Goal: Transaction & Acquisition: Book appointment/travel/reservation

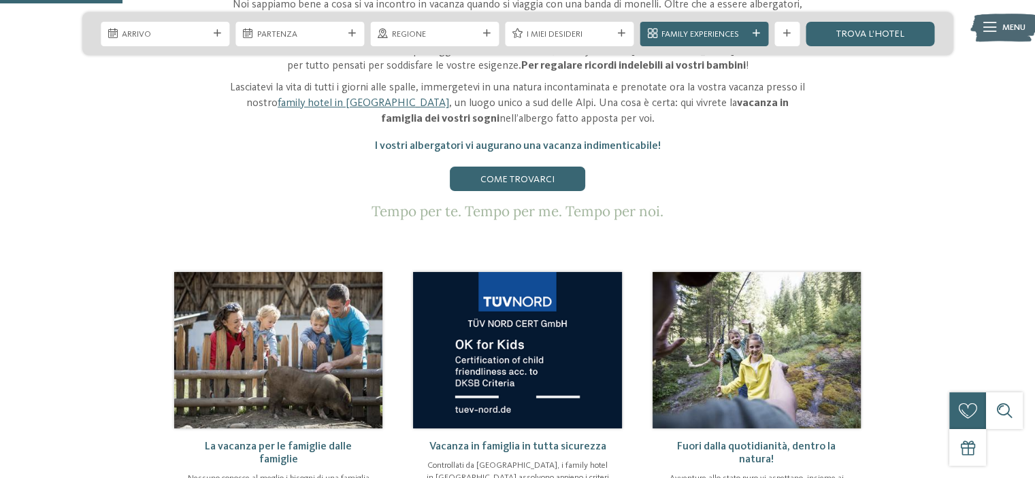
scroll to position [550, 0]
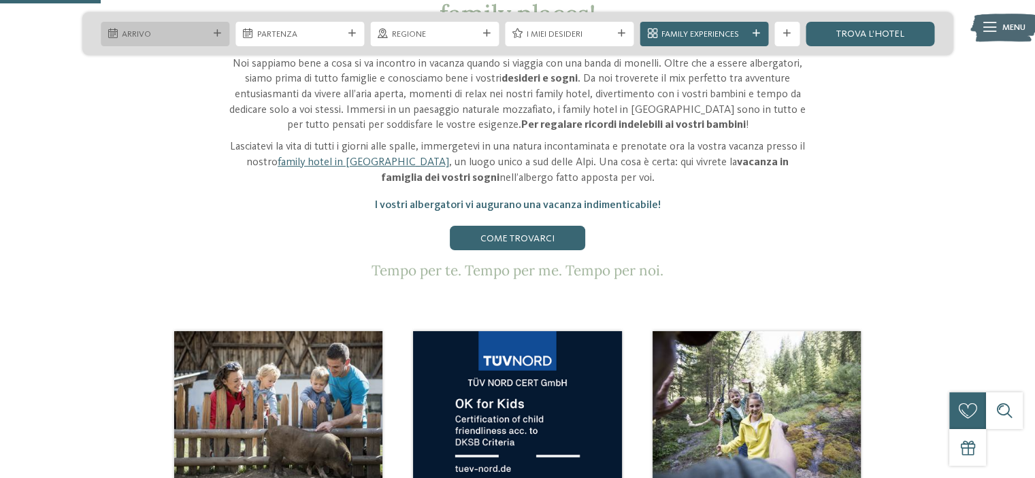
click at [212, 26] on div "Arrivo" at bounding box center [165, 34] width 129 height 24
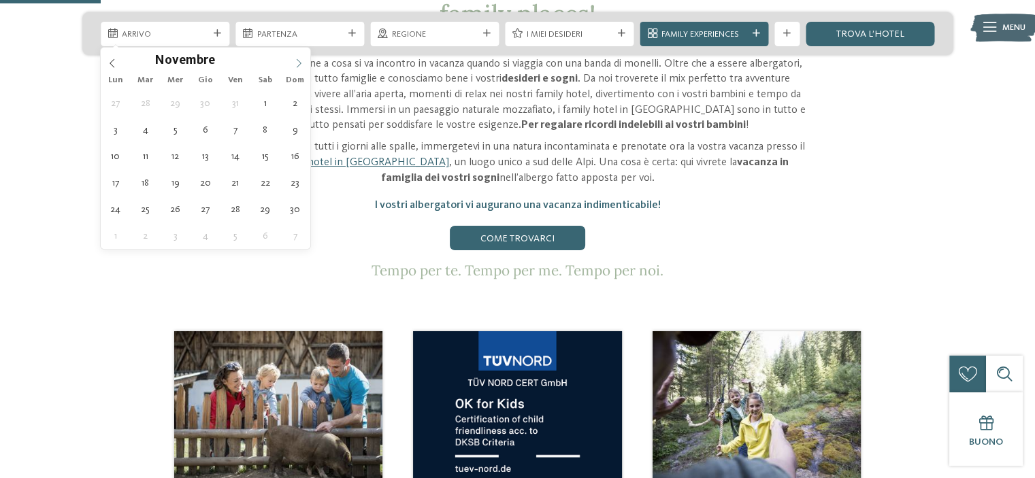
click at [301, 59] on icon at bounding box center [299, 64] width 10 height 10
type input "****"
click at [301, 59] on icon at bounding box center [299, 64] width 10 height 10
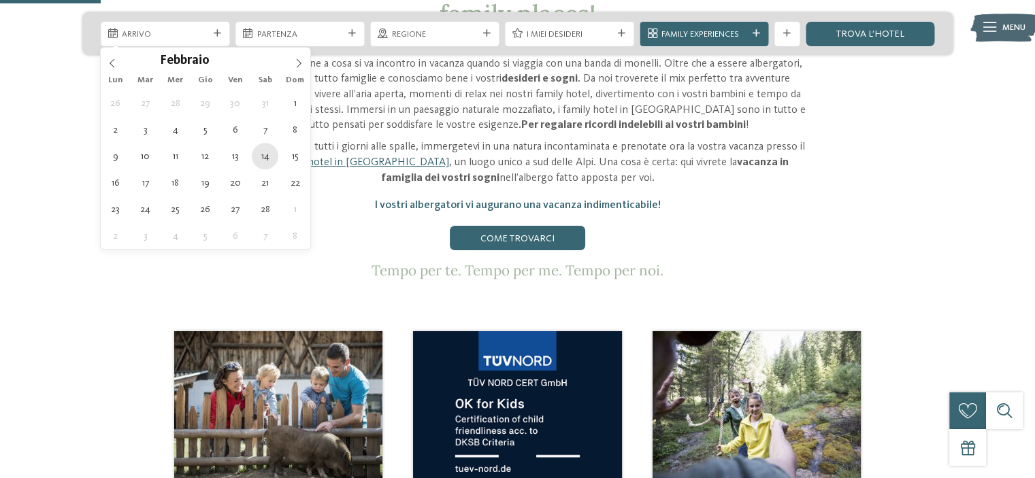
type div "[DATE]"
type input "****"
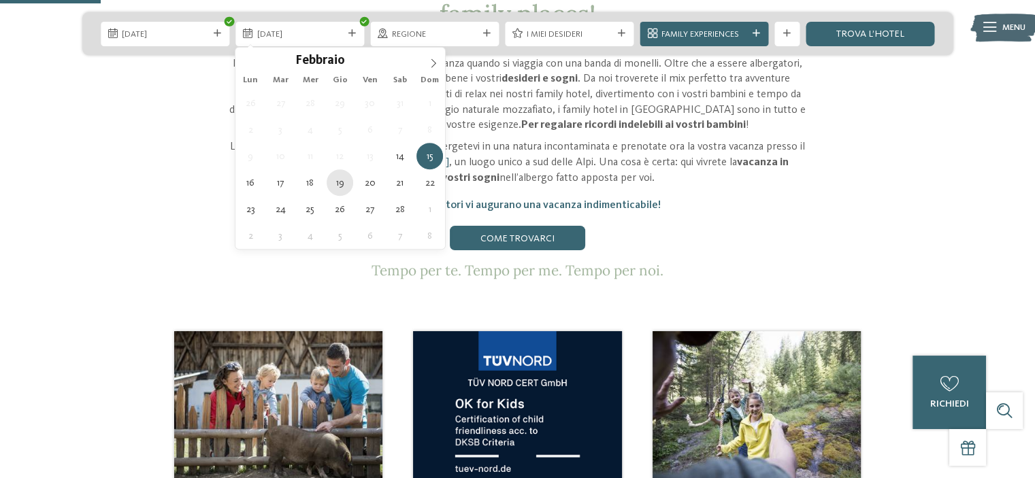
type div "[DATE]"
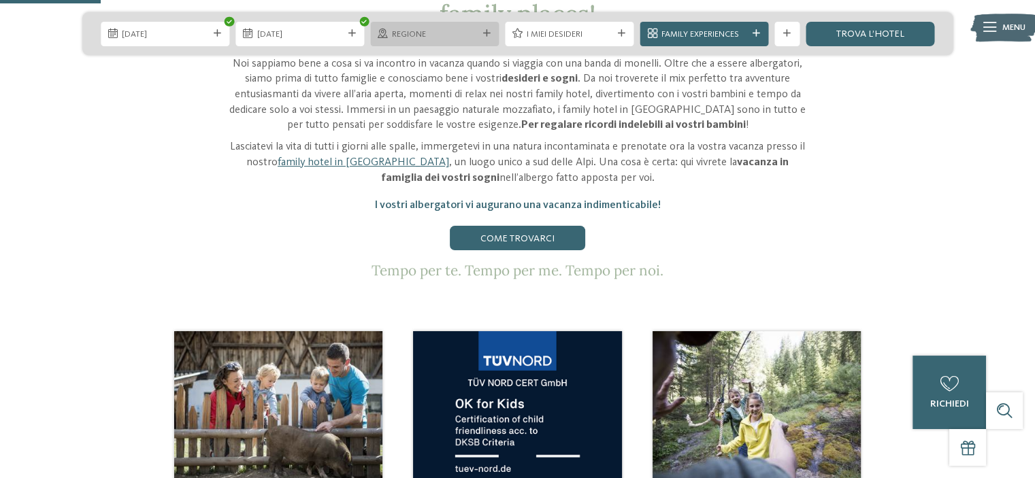
click at [477, 29] on span "Regione" at bounding box center [435, 35] width 86 height 12
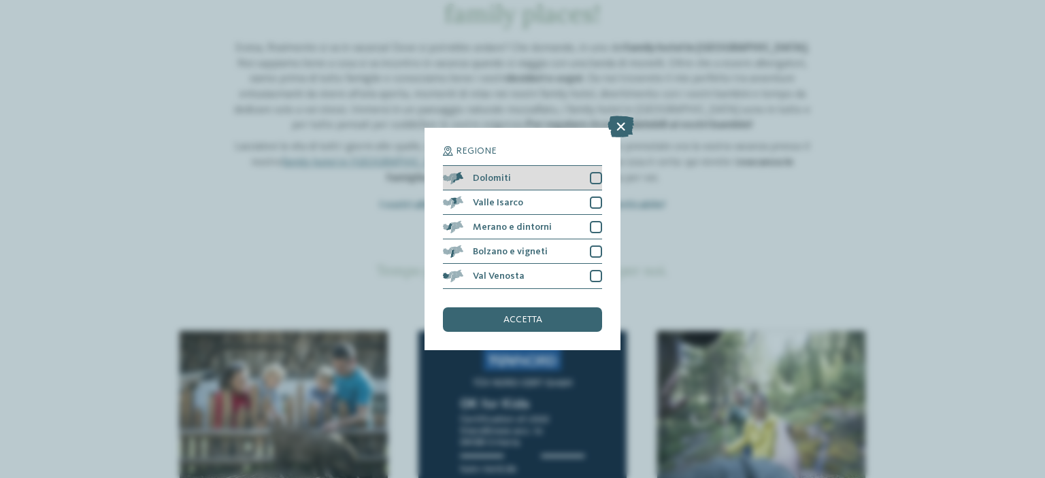
click at [597, 176] on div at bounding box center [596, 178] width 12 height 12
click at [558, 318] on div "accetta" at bounding box center [522, 320] width 159 height 24
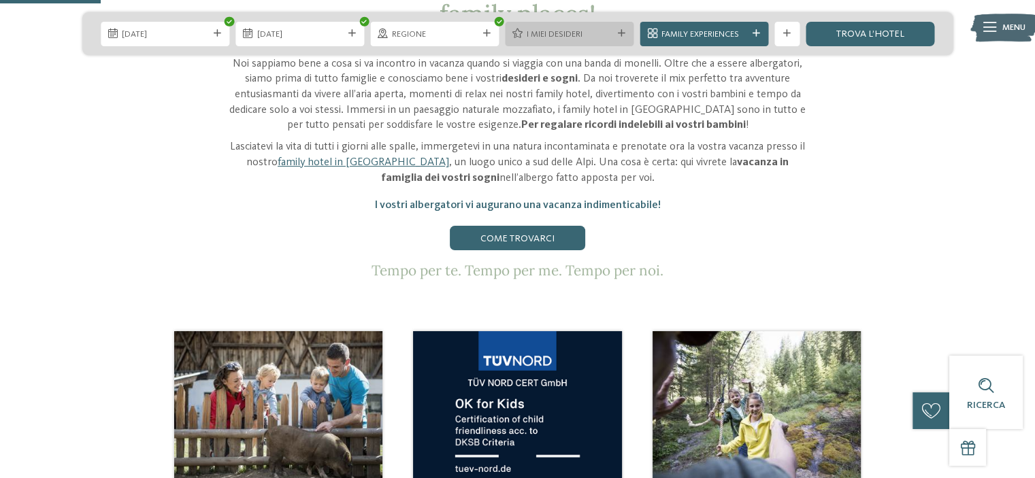
click at [618, 30] on icon at bounding box center [621, 33] width 7 height 7
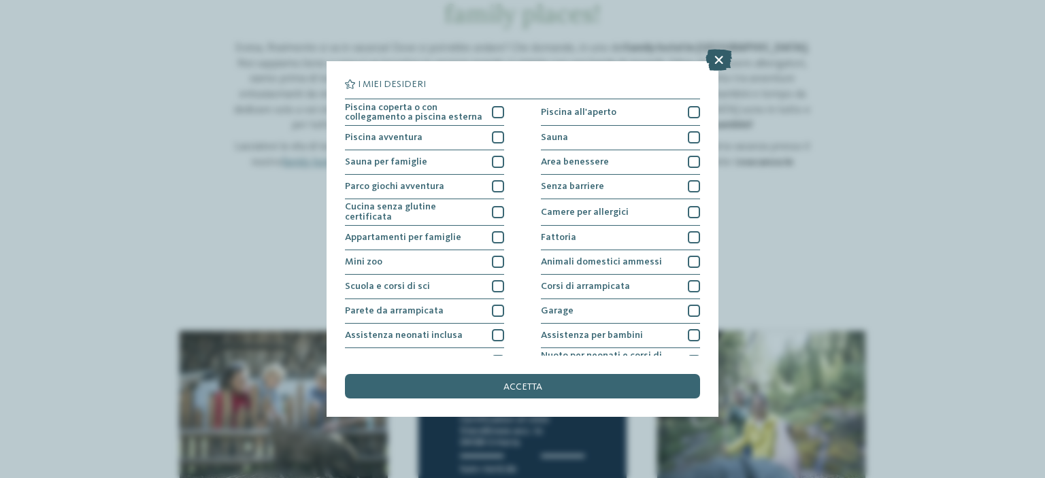
click at [716, 63] on icon at bounding box center [718, 60] width 27 height 22
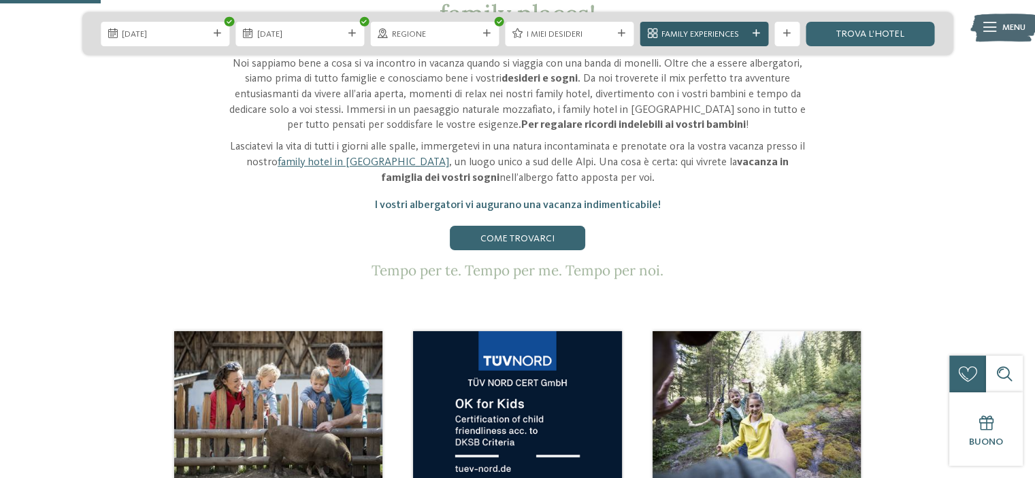
click at [751, 27] on div "Family Experiences" at bounding box center [704, 34] width 129 height 24
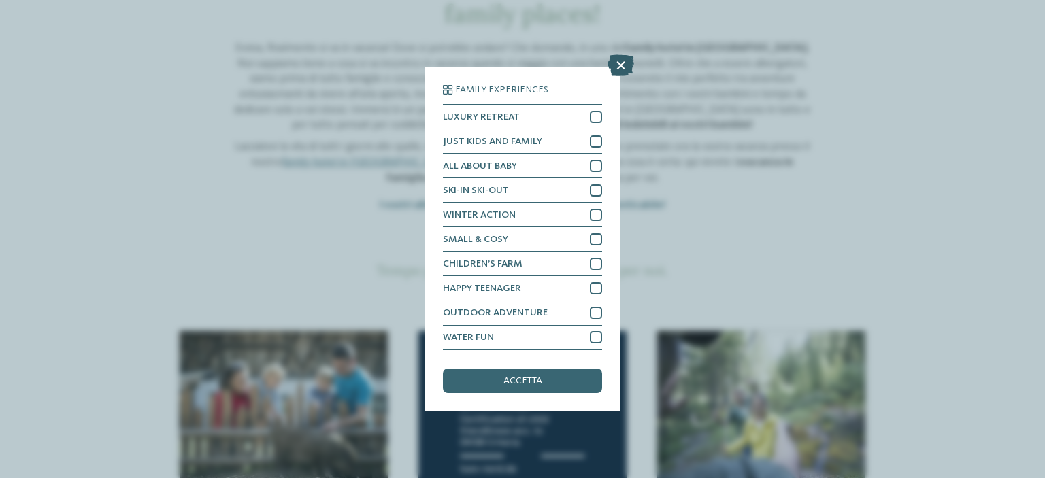
click at [622, 64] on icon at bounding box center [621, 66] width 27 height 22
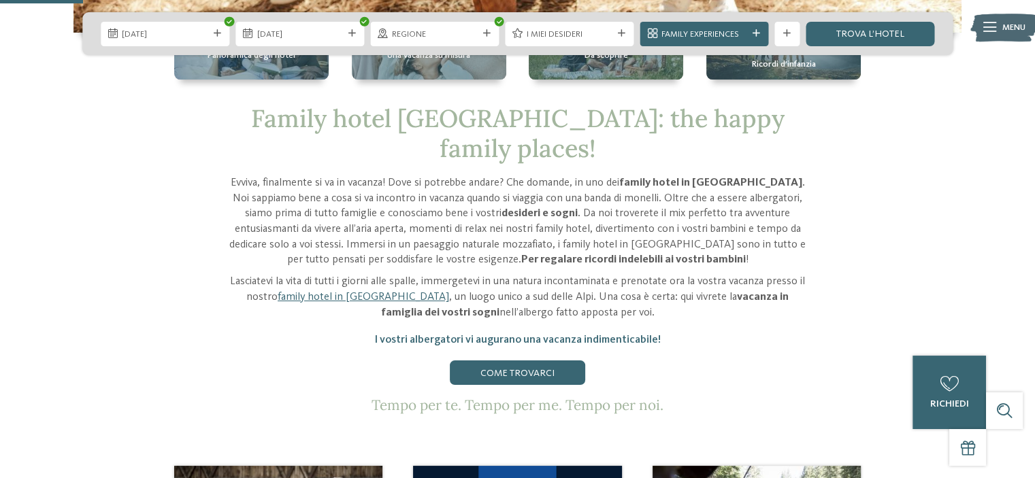
scroll to position [414, 0]
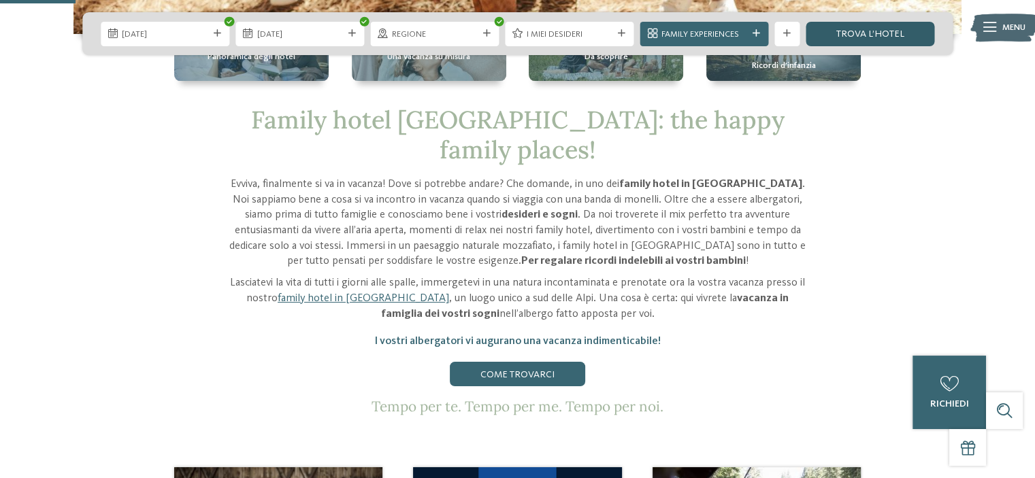
click at [867, 31] on link "trova l’hotel" at bounding box center [869, 34] width 129 height 24
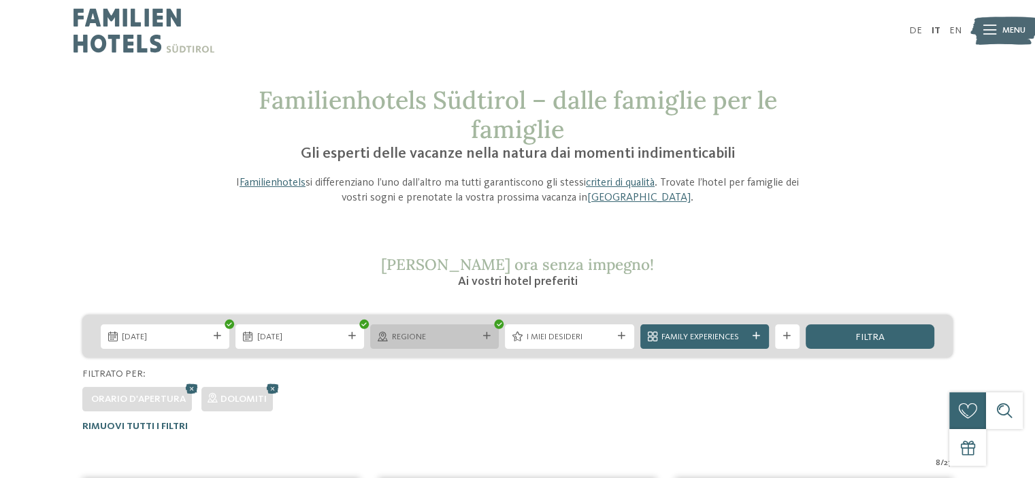
click at [476, 334] on span "Regione" at bounding box center [435, 337] width 86 height 12
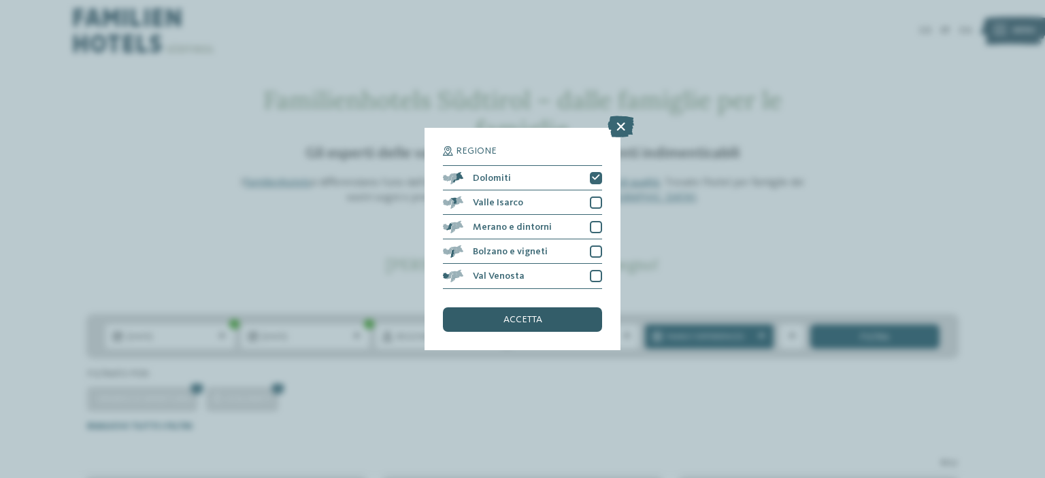
click at [506, 314] on div "accetta" at bounding box center [522, 320] width 159 height 24
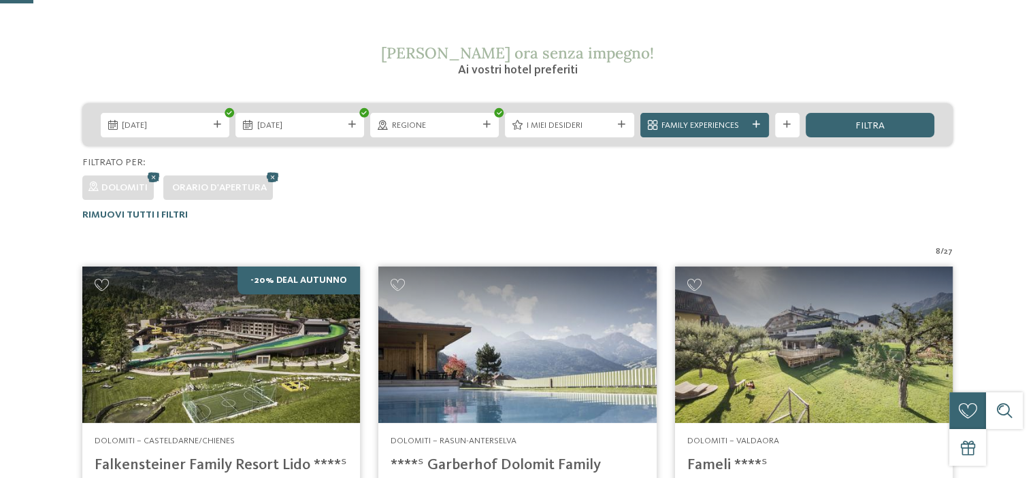
scroll to position [54, 0]
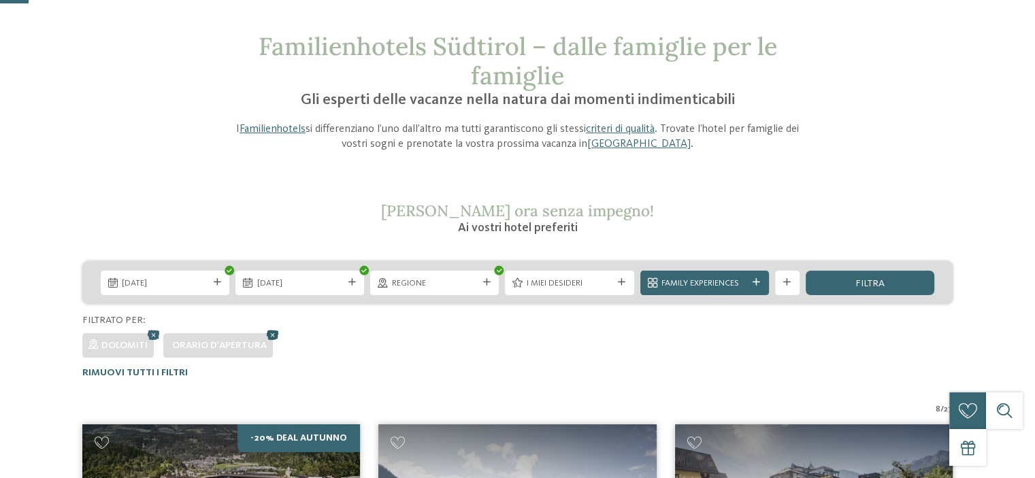
click at [275, 330] on icon at bounding box center [273, 335] width 18 height 16
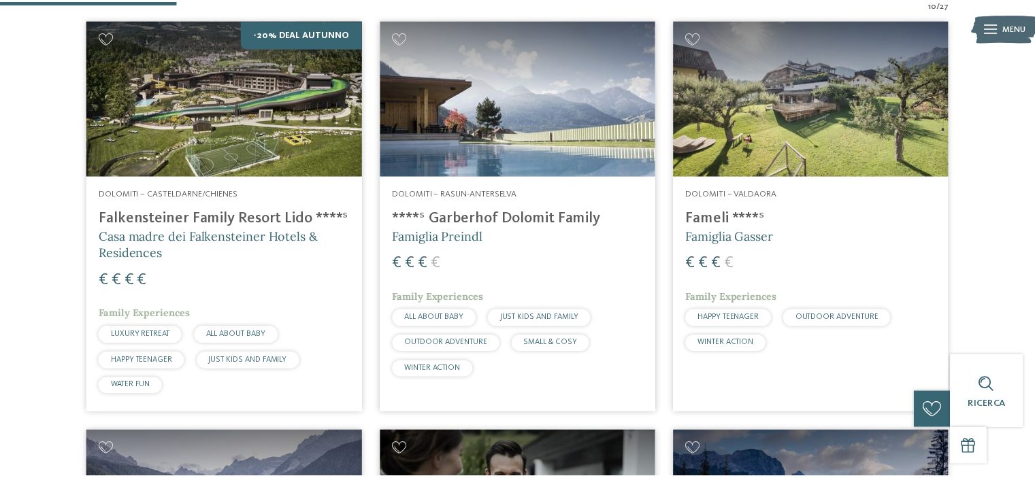
scroll to position [530, 0]
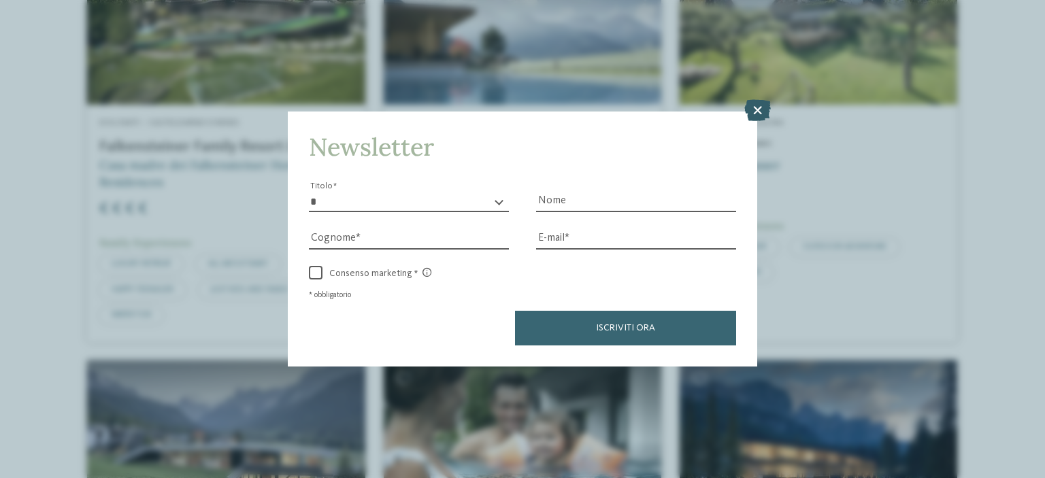
click at [761, 105] on icon at bounding box center [757, 110] width 27 height 22
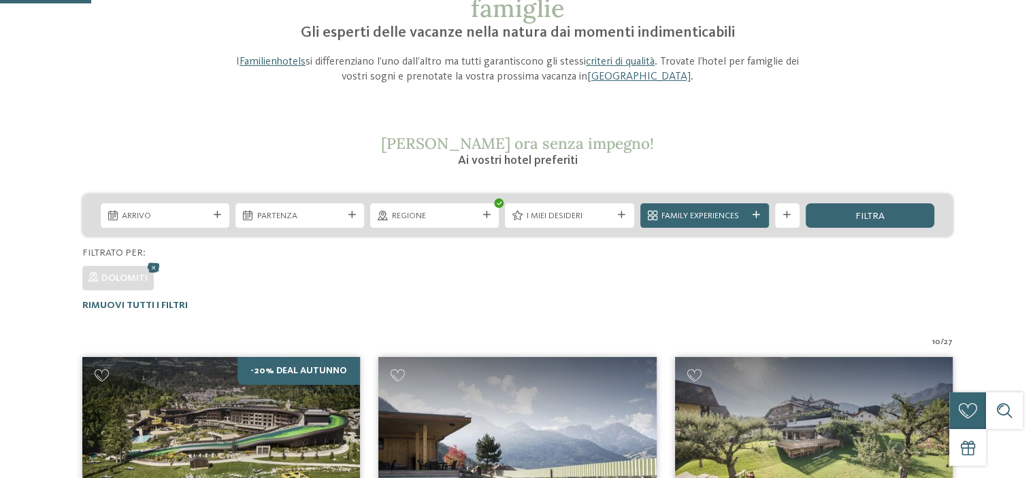
scroll to position [204, 0]
